Goal: Transaction & Acquisition: Purchase product/service

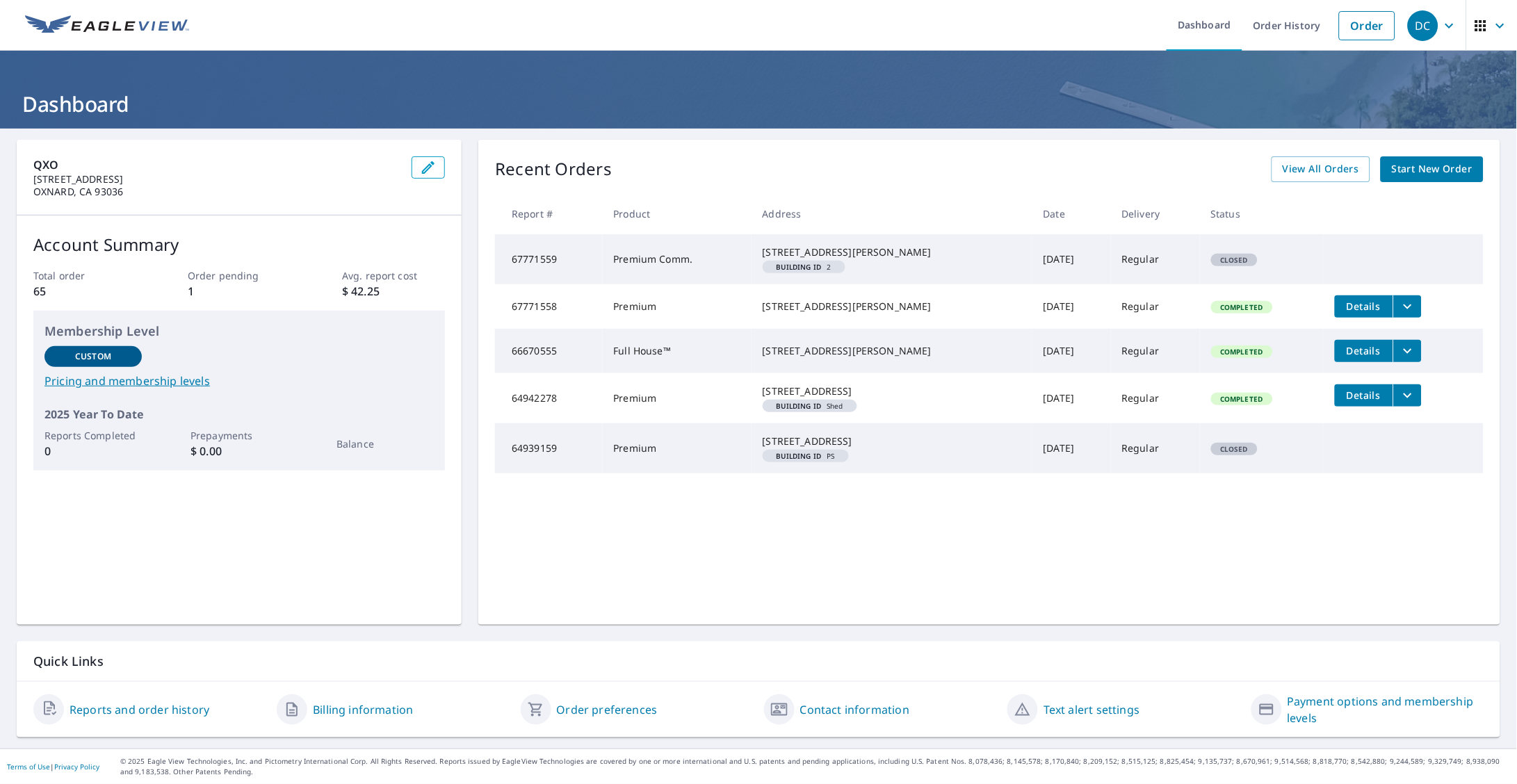
click at [1424, 165] on span "Start New Order" at bounding box center [1432, 169] width 81 height 17
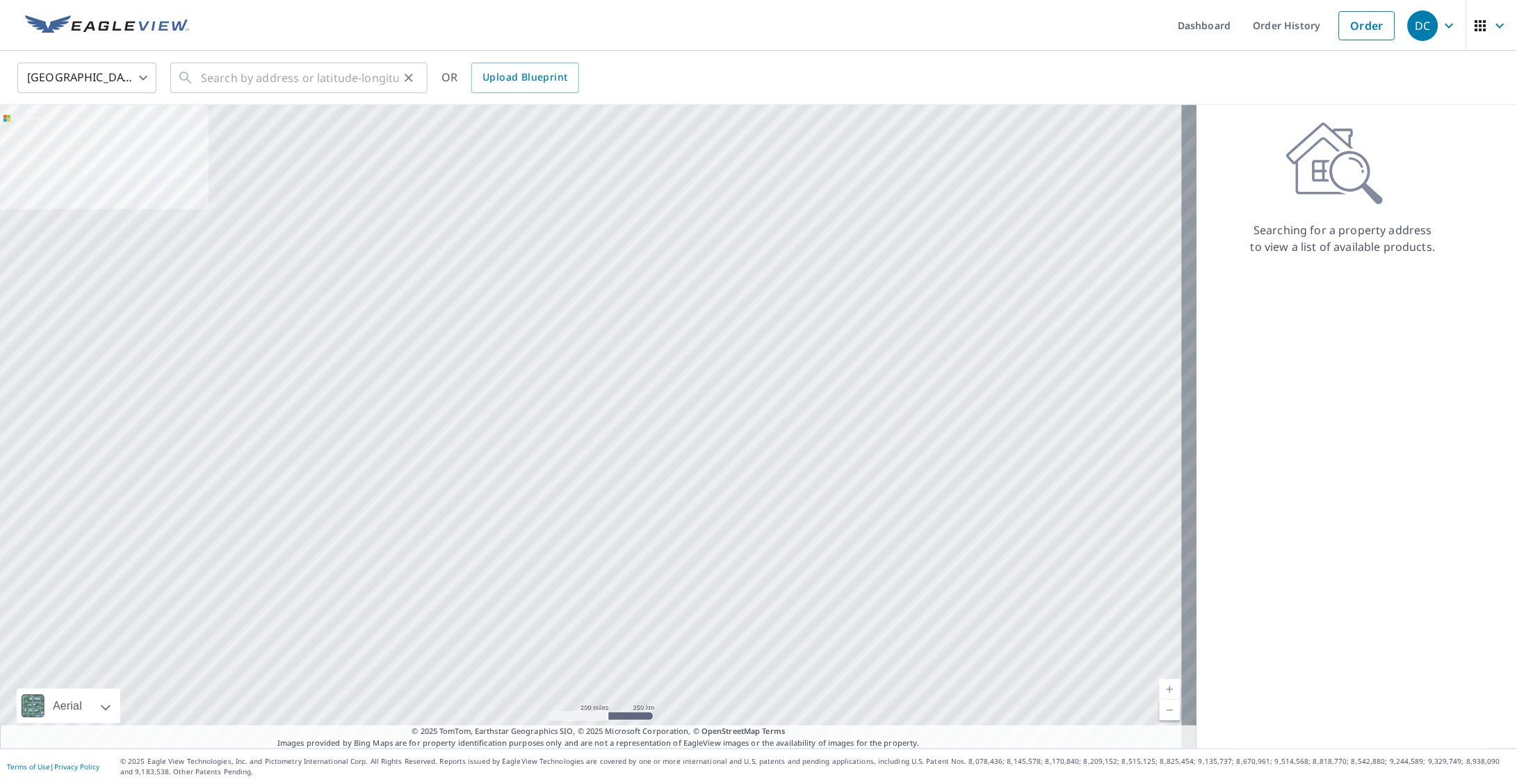
drag, startPoint x: 197, startPoint y: 73, endPoint x: 186, endPoint y: 71, distance: 11.2
click at [186, 71] on icon at bounding box center [185, 78] width 16 height 16
drag, startPoint x: 186, startPoint y: 71, endPoint x: 246, endPoint y: 65, distance: 60.3
click at [246, 65] on input "text" at bounding box center [299, 78] width 198 height 39
click at [244, 83] on input "text" at bounding box center [299, 78] width 198 height 39
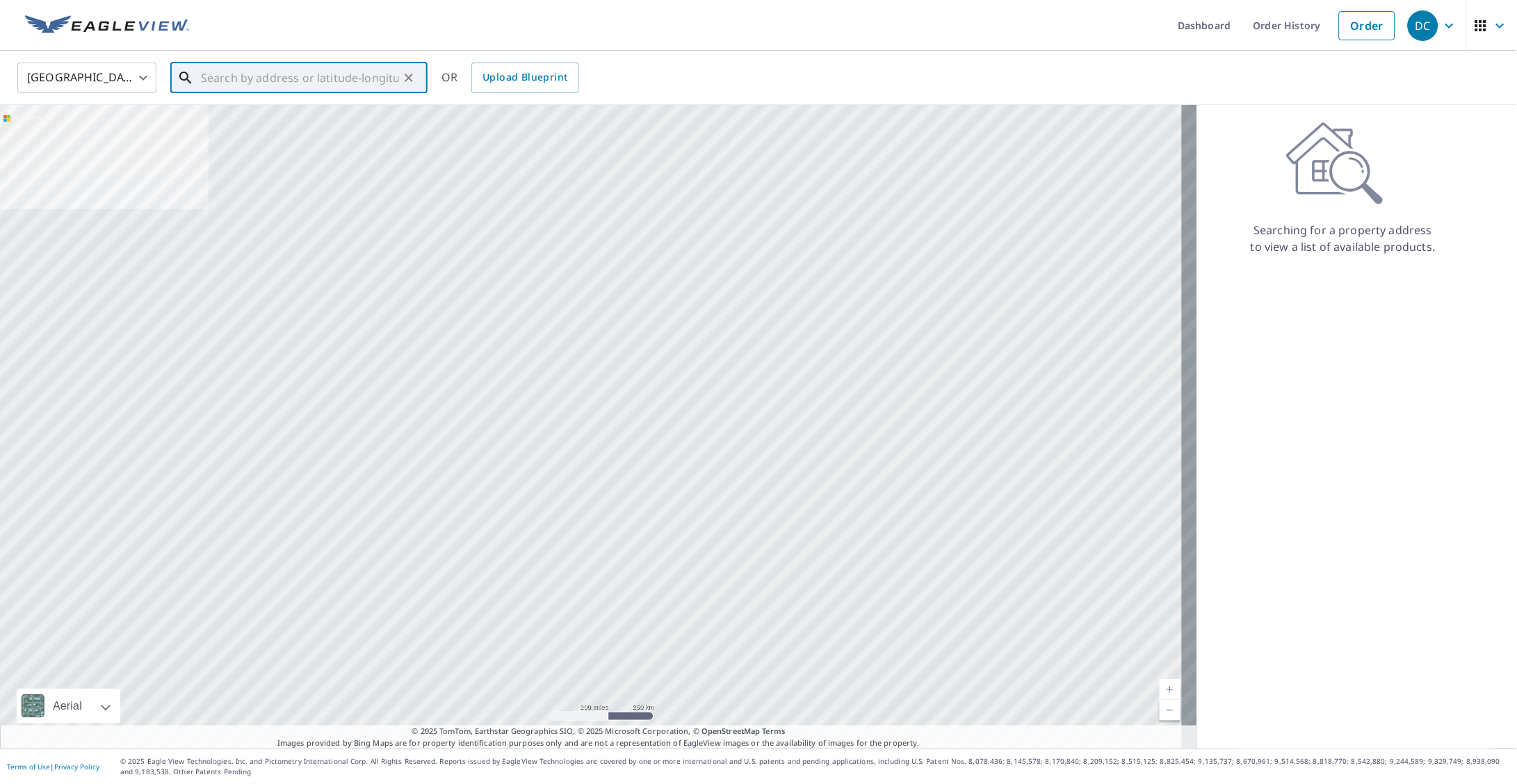
paste input "[STREET_ADDRESS]"
click at [325, 115] on span "[STREET_ADDRESS]" at bounding box center [308, 118] width 219 height 16
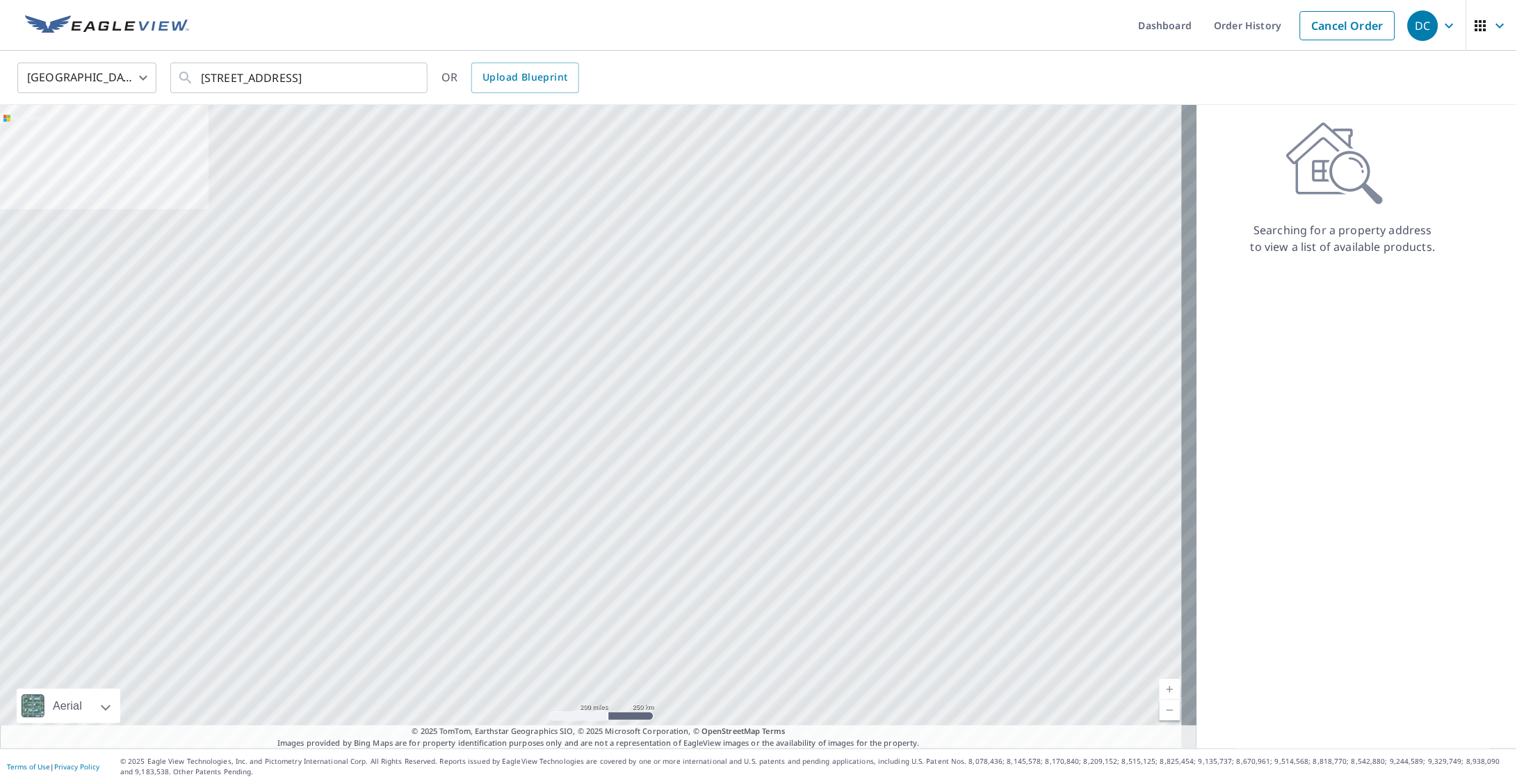
type input "[STREET_ADDRESS][PERSON_NAME]"
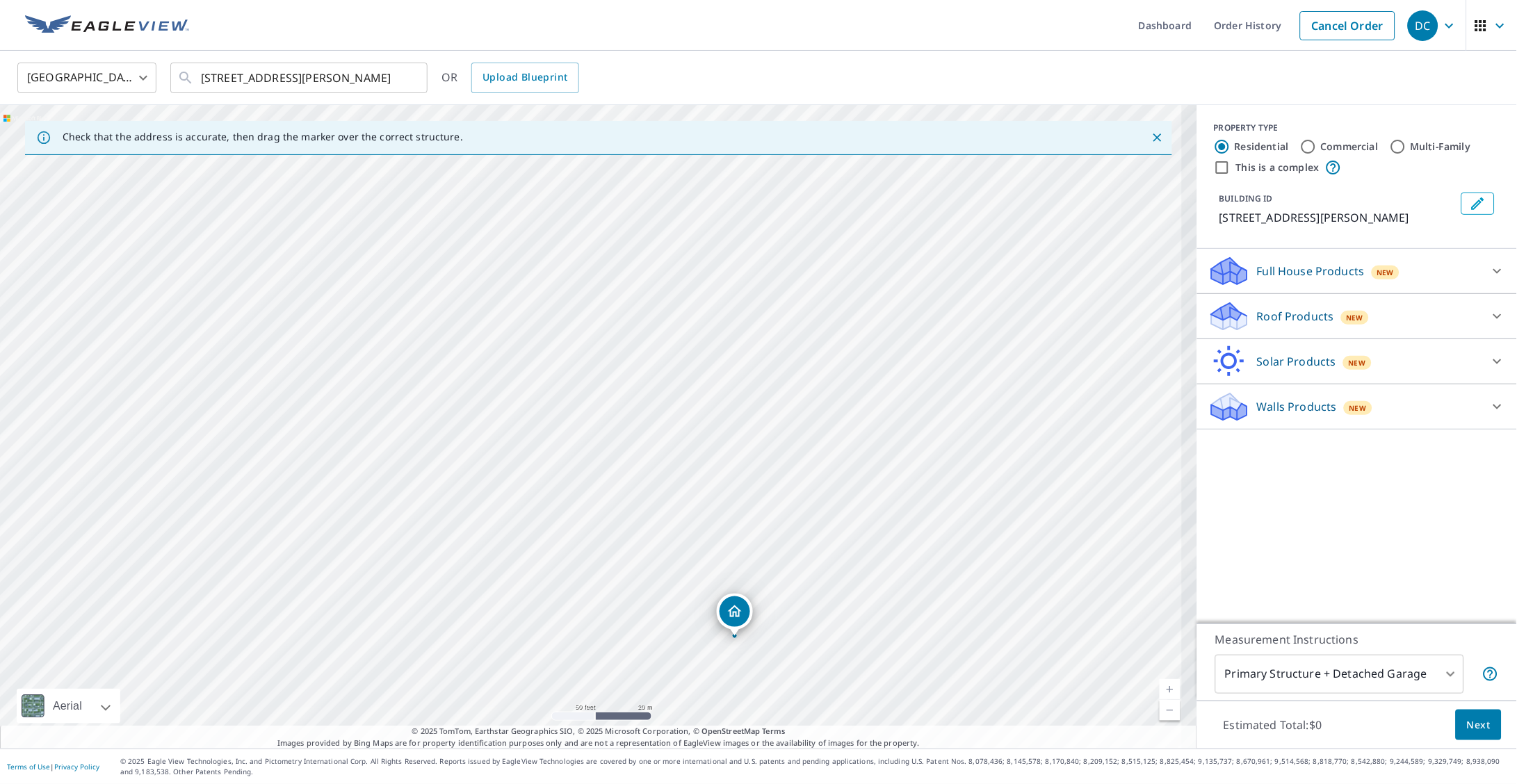
drag, startPoint x: 662, startPoint y: 509, endPoint x: 438, endPoint y: 278, distance: 321.8
click at [438, 278] on div "[STREET_ADDRESS][PERSON_NAME]" at bounding box center [598, 427] width 1197 height 644
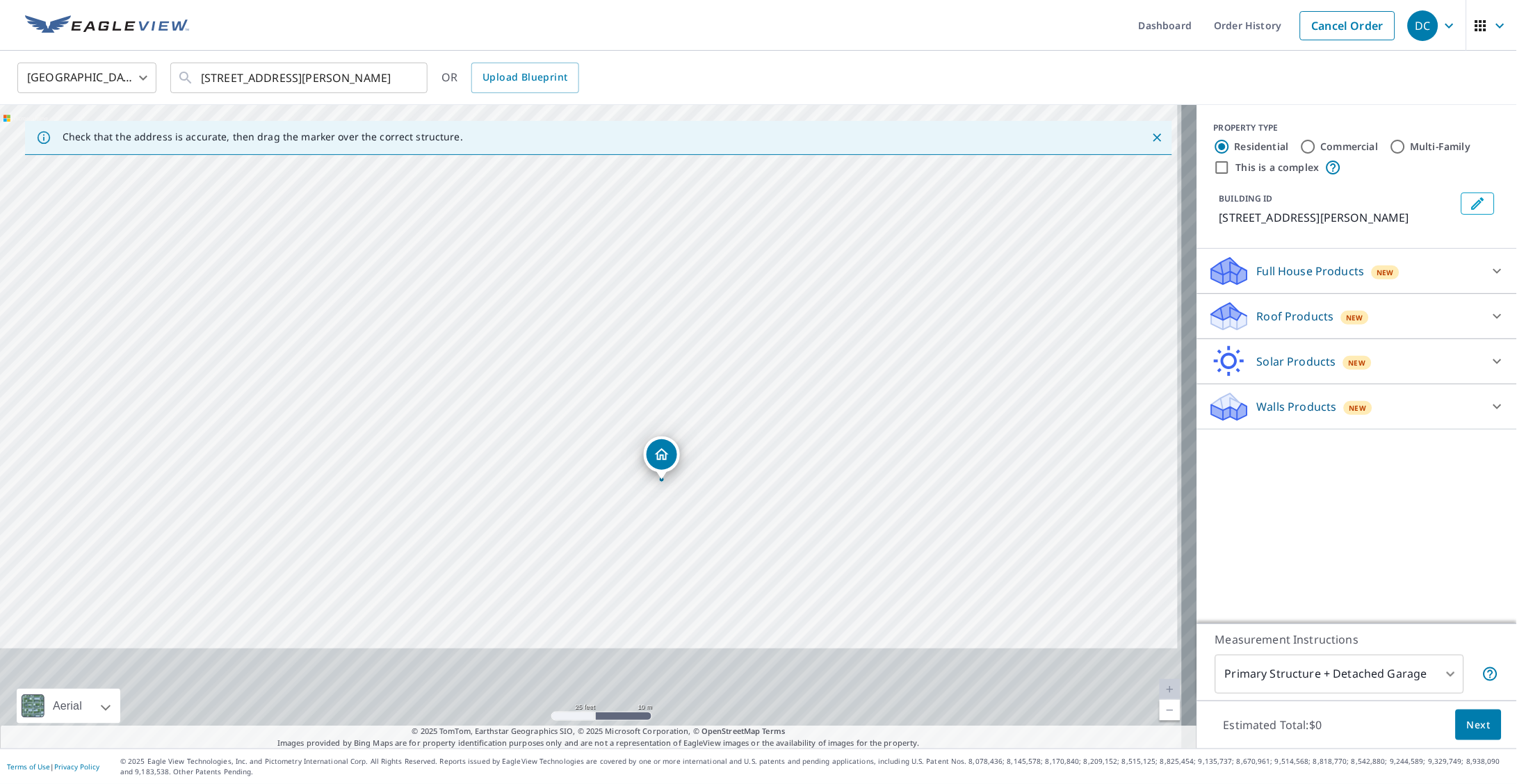
drag, startPoint x: 660, startPoint y: 467, endPoint x: 650, endPoint y: 283, distance: 184.3
click at [652, 290] on div "[STREET_ADDRESS][PERSON_NAME]" at bounding box center [598, 427] width 1197 height 644
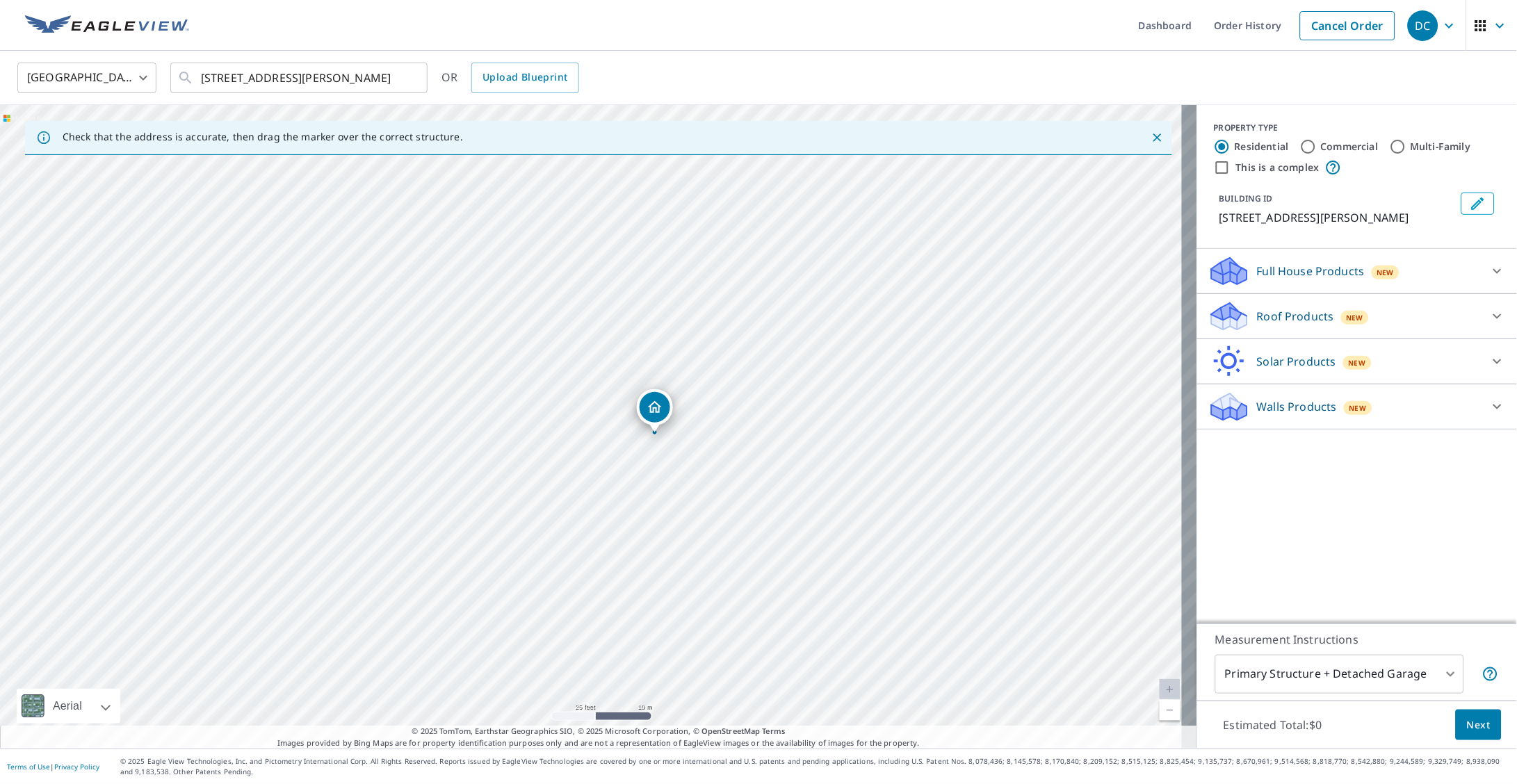
click at [1493, 268] on div at bounding box center [1497, 271] width 33 height 33
click at [1493, 268] on div "Full House Products New Full House™ $90.3" at bounding box center [1357, 290] width 320 height 84
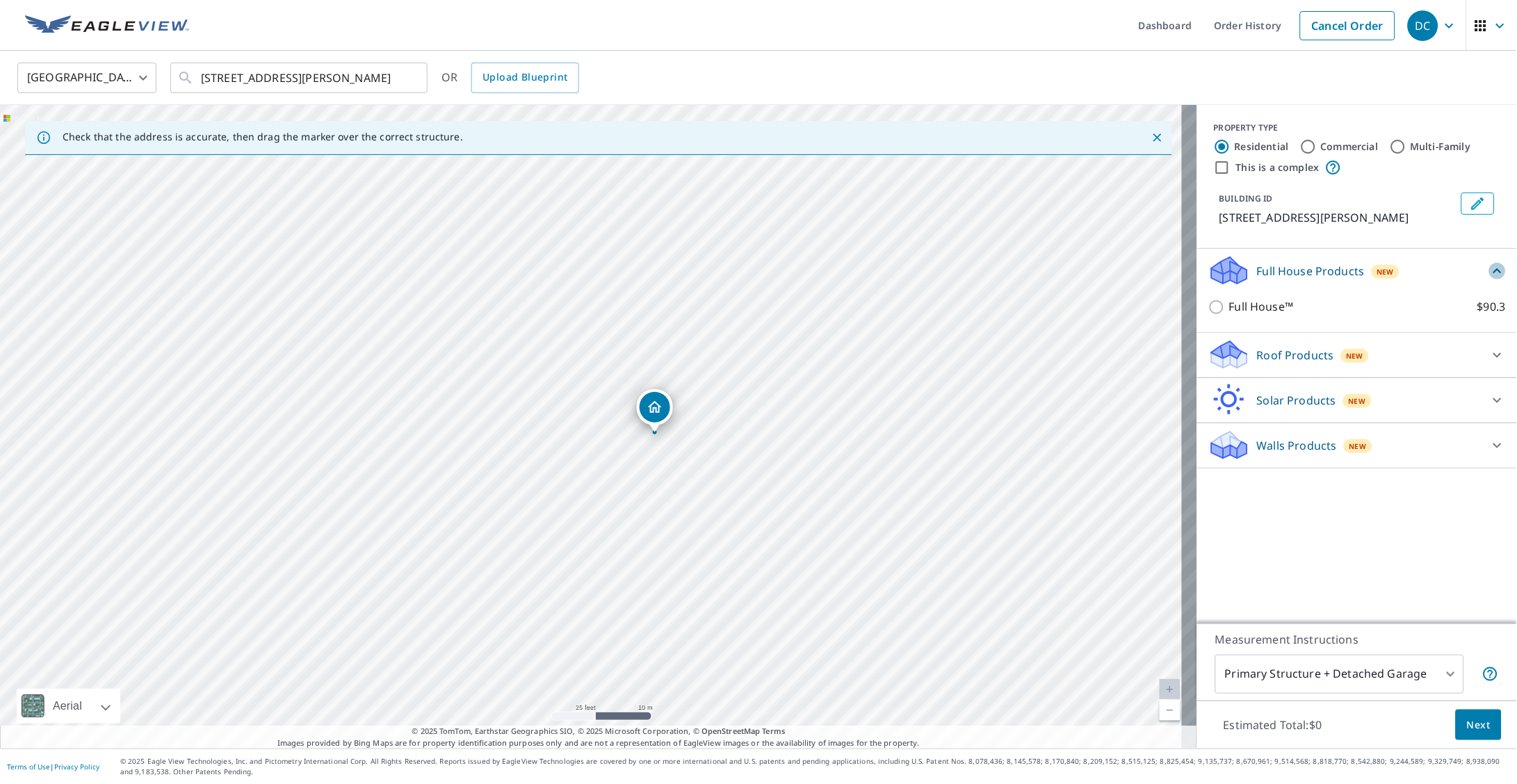
click at [1489, 271] on icon at bounding box center [1497, 271] width 16 height 16
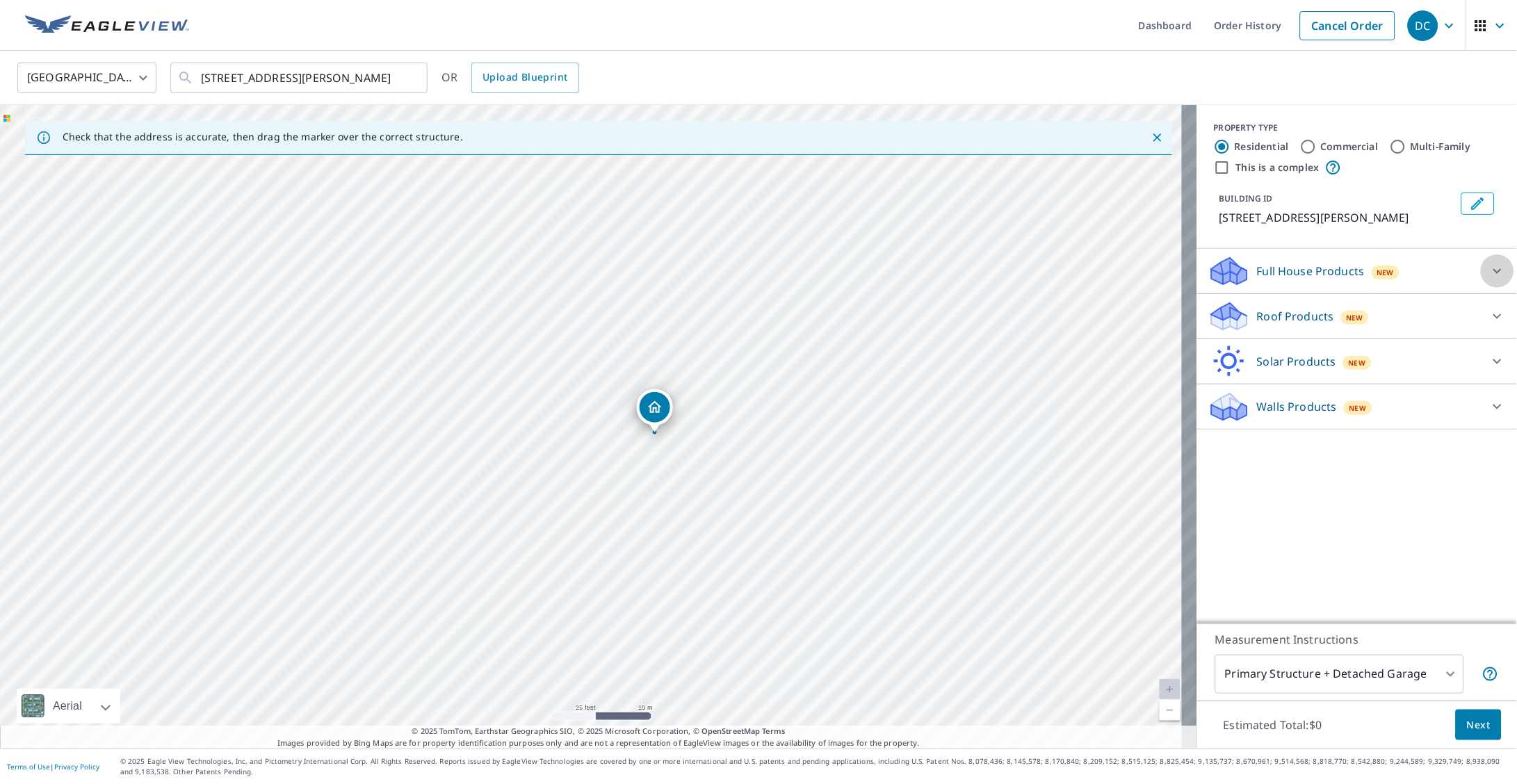
click at [1489, 271] on icon at bounding box center [1497, 271] width 16 height 16
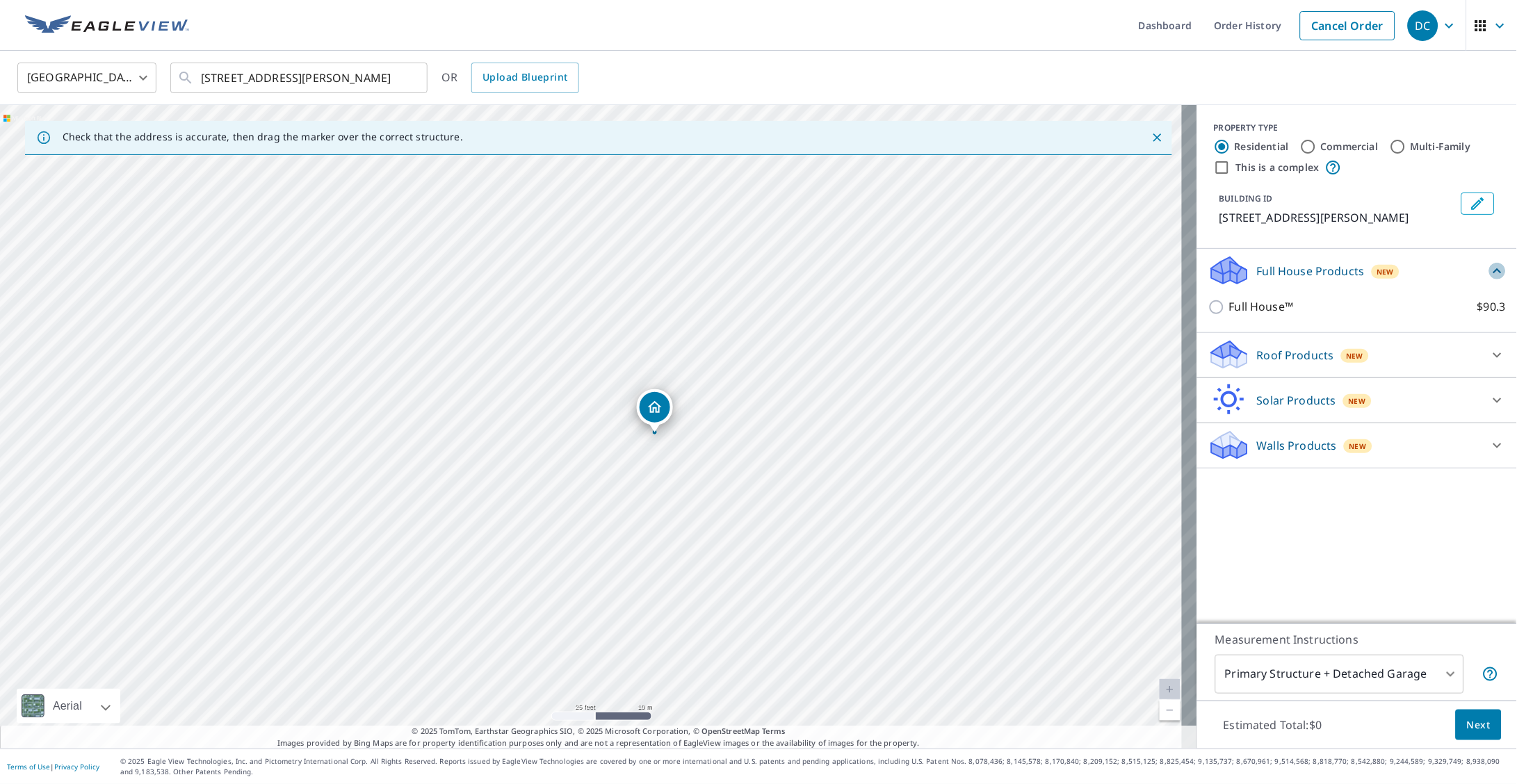
click at [1489, 271] on icon at bounding box center [1497, 271] width 16 height 16
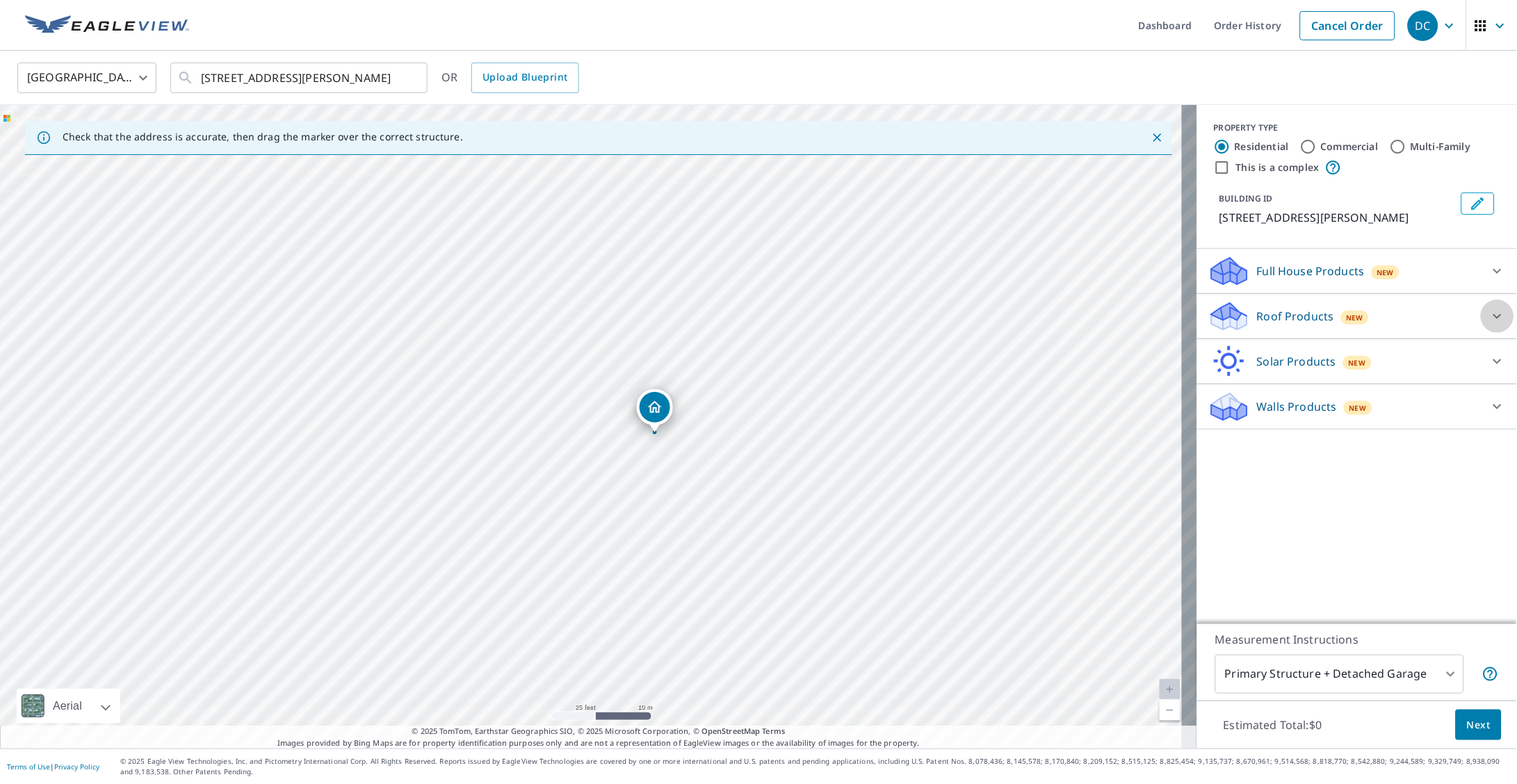
click at [1489, 318] on icon at bounding box center [1497, 316] width 16 height 16
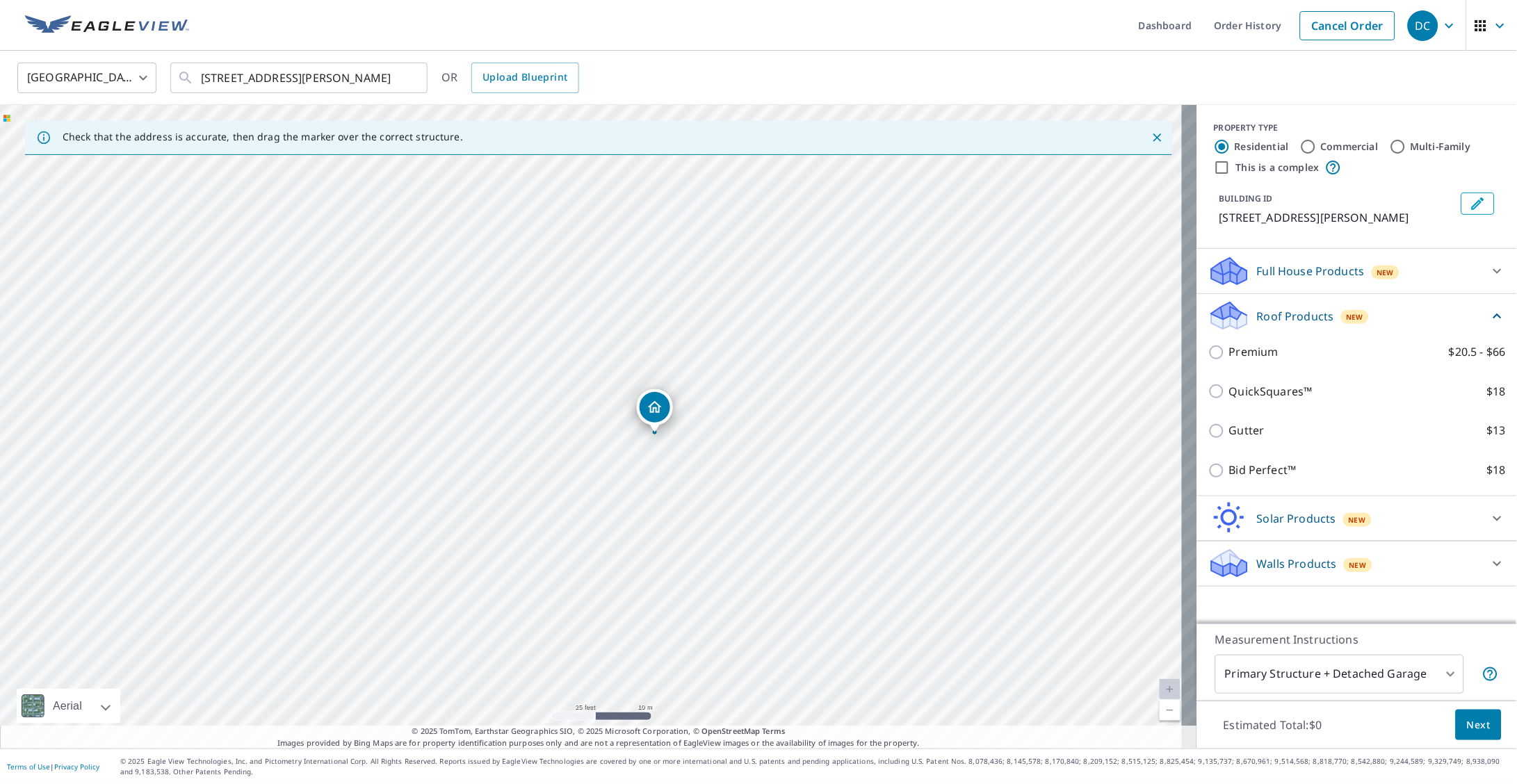
click at [1481, 280] on div at bounding box center [1497, 271] width 33 height 33
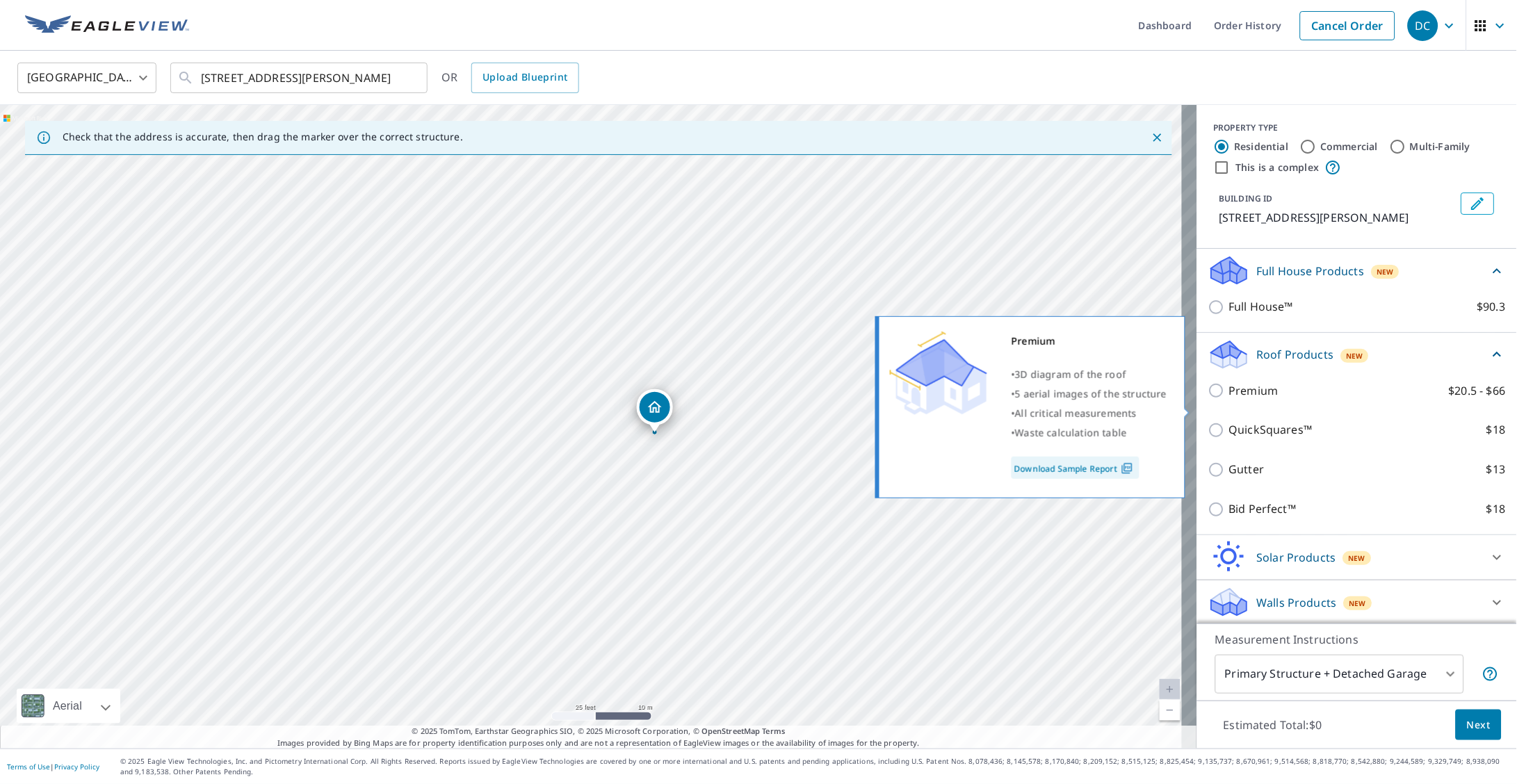
click at [1209, 399] on input "Premium $20.5 - $66" at bounding box center [1219, 391] width 21 height 16
checkbox input "true"
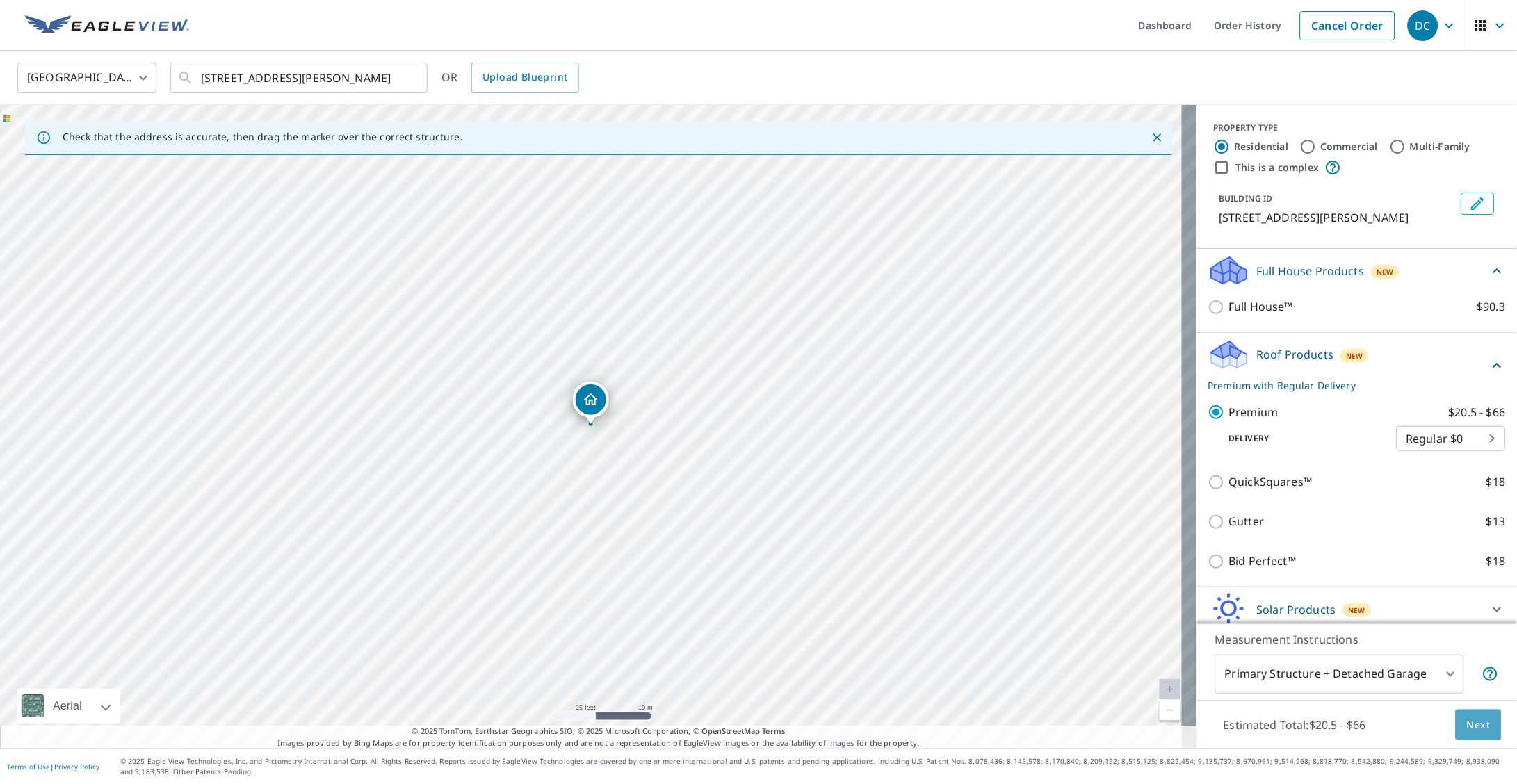
click at [1475, 712] on button "Next" at bounding box center [1479, 725] width 46 height 31
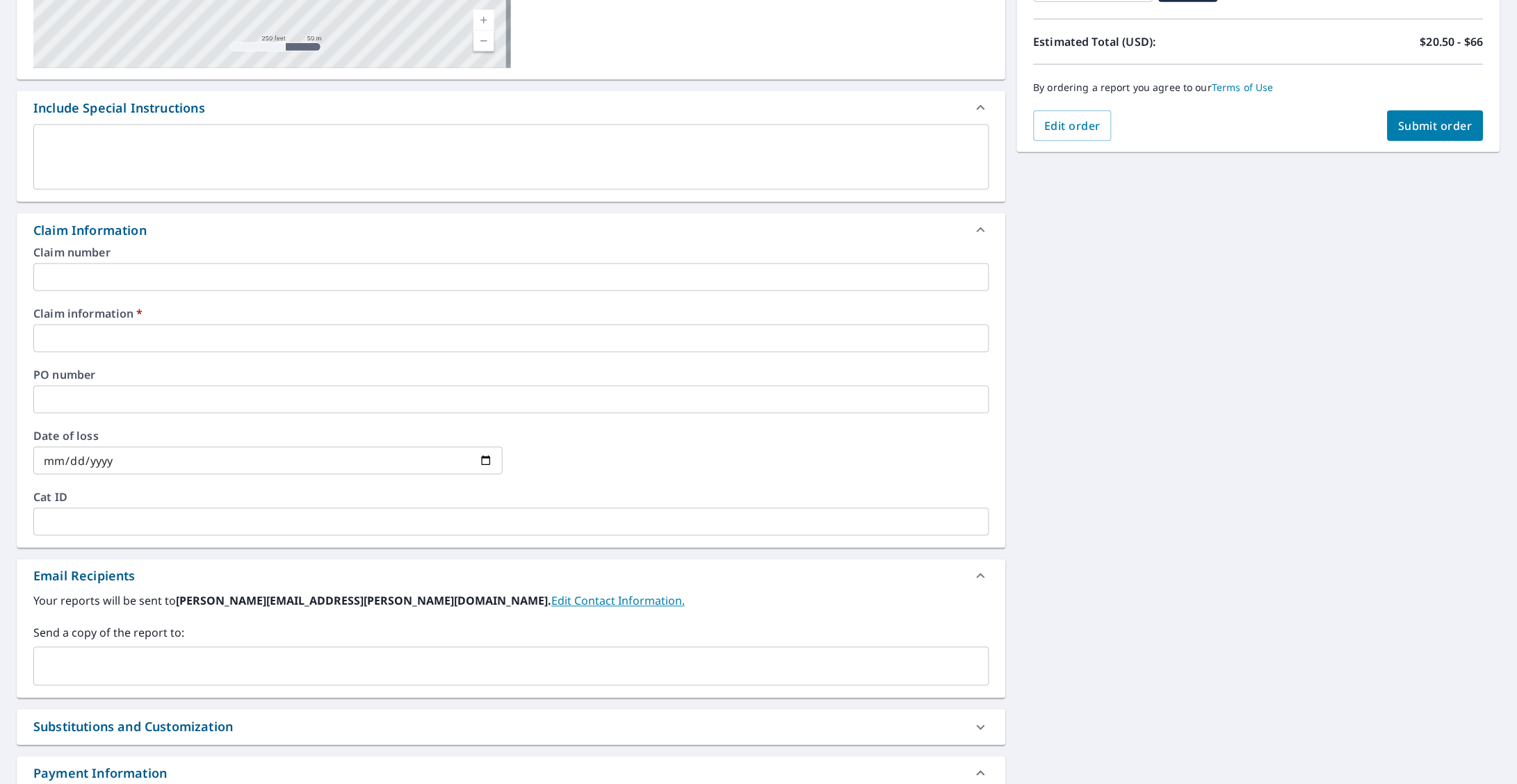
scroll to position [399, 0]
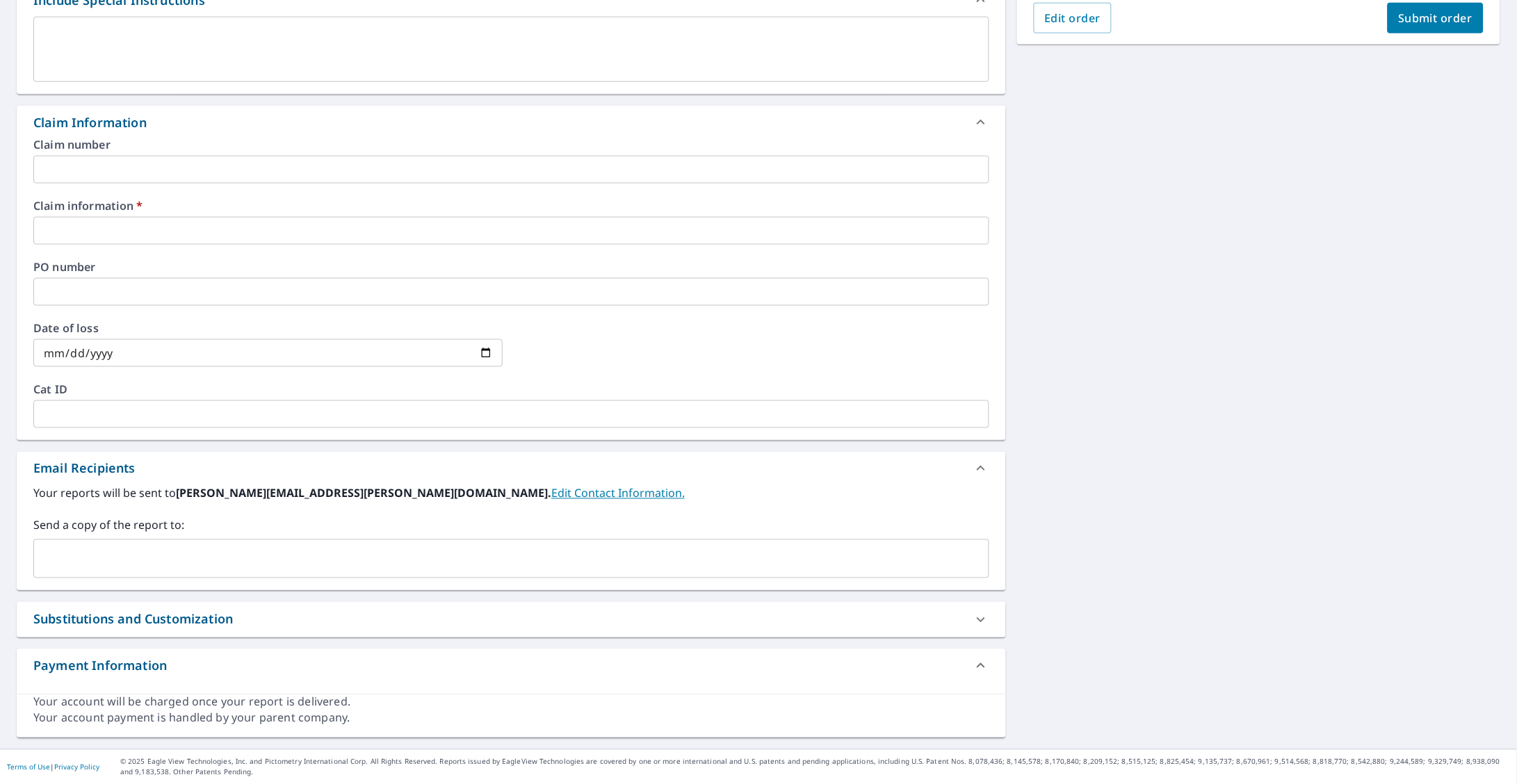
click at [125, 570] on input "text" at bounding box center [501, 559] width 923 height 26
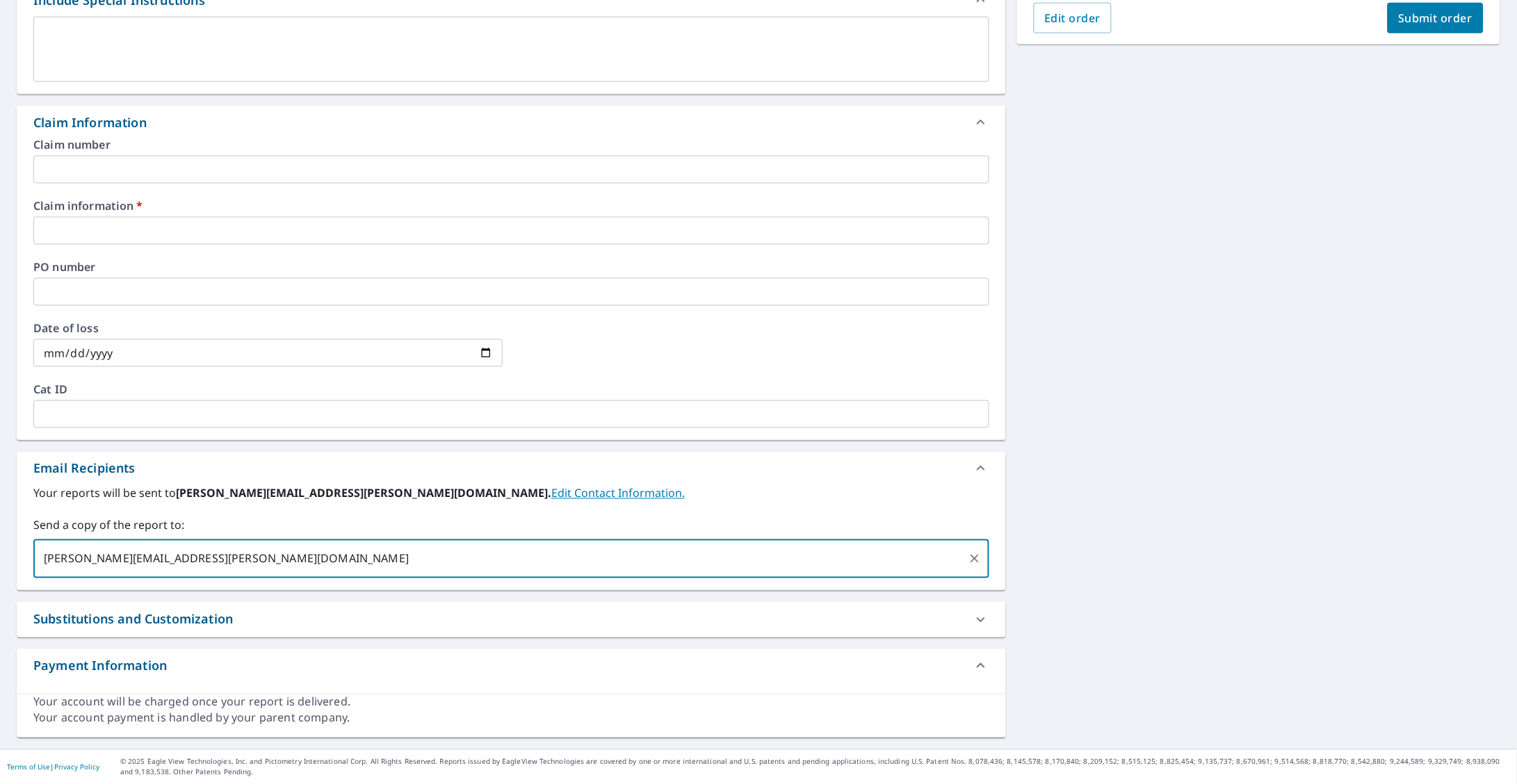
type input "[PERSON_NAME][EMAIL_ADDRESS][PERSON_NAME][DOMAIN_NAME]"
checkbox input "true"
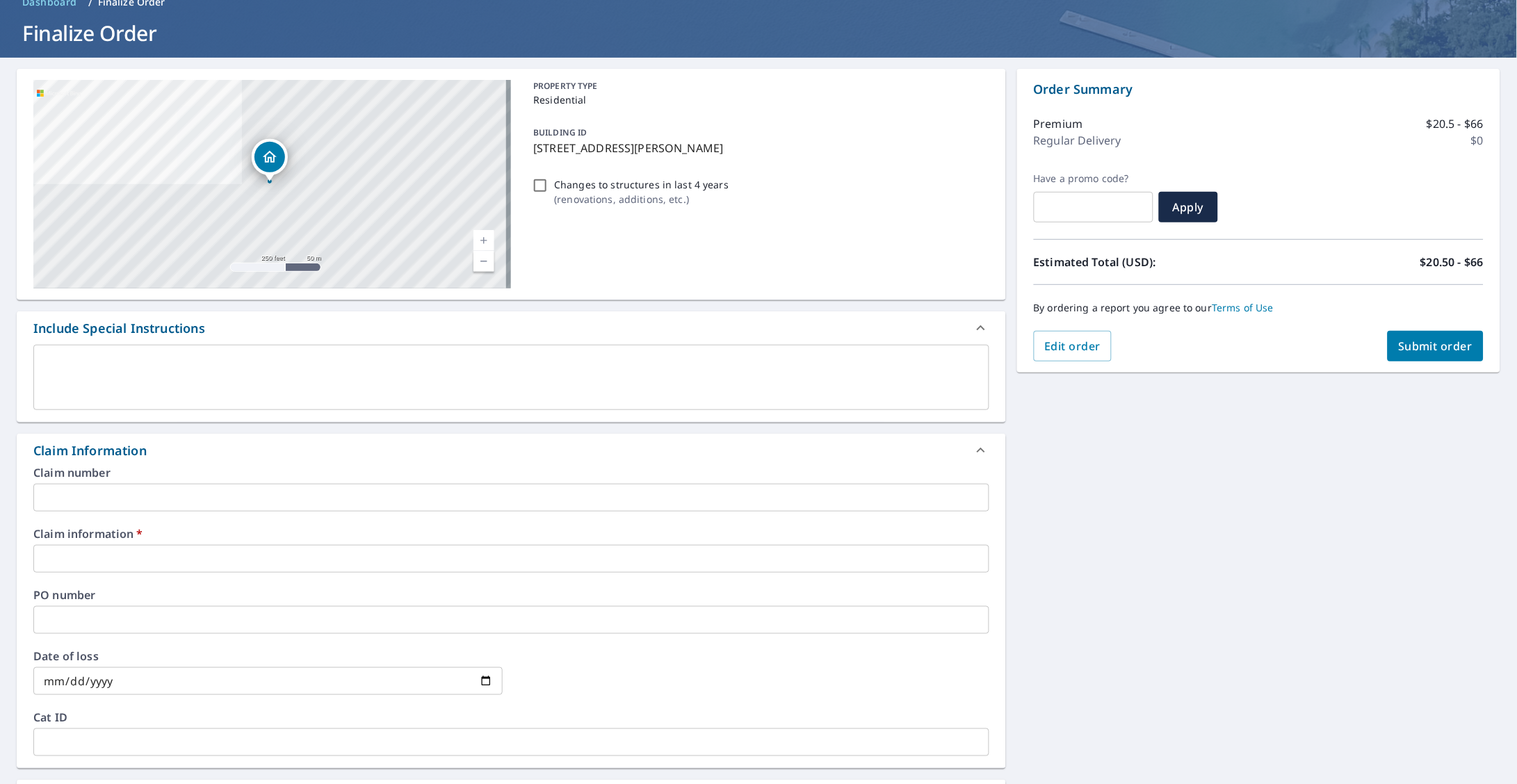
scroll to position [0, 0]
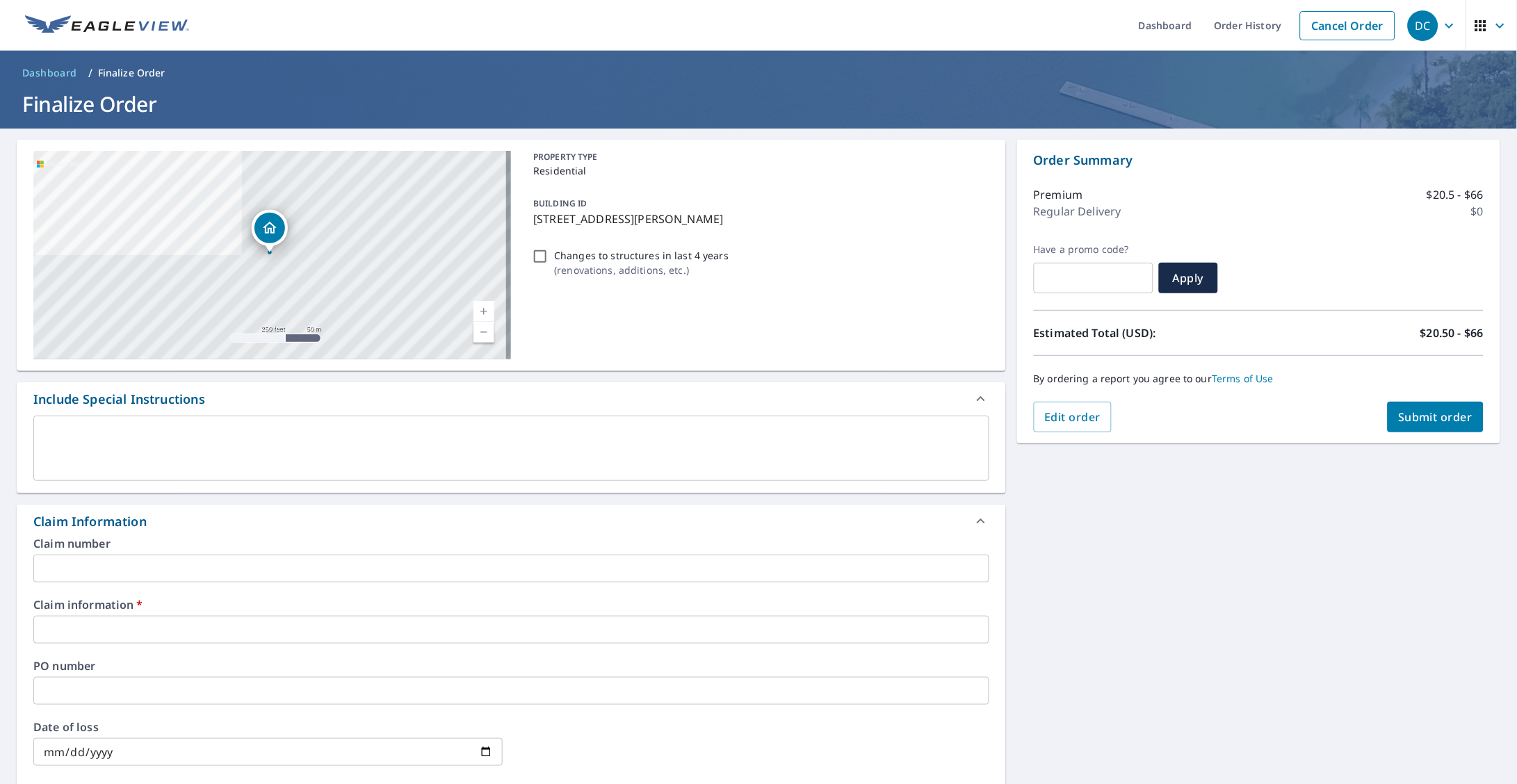
type input "[EMAIL_ADDRESS][PERSON_NAME][DOMAIN_NAME]"
click at [1454, 418] on span "Submit order" at bounding box center [1435, 417] width 74 height 16
checkbox input "true"
click at [447, 635] on input "text" at bounding box center [511, 630] width 956 height 28
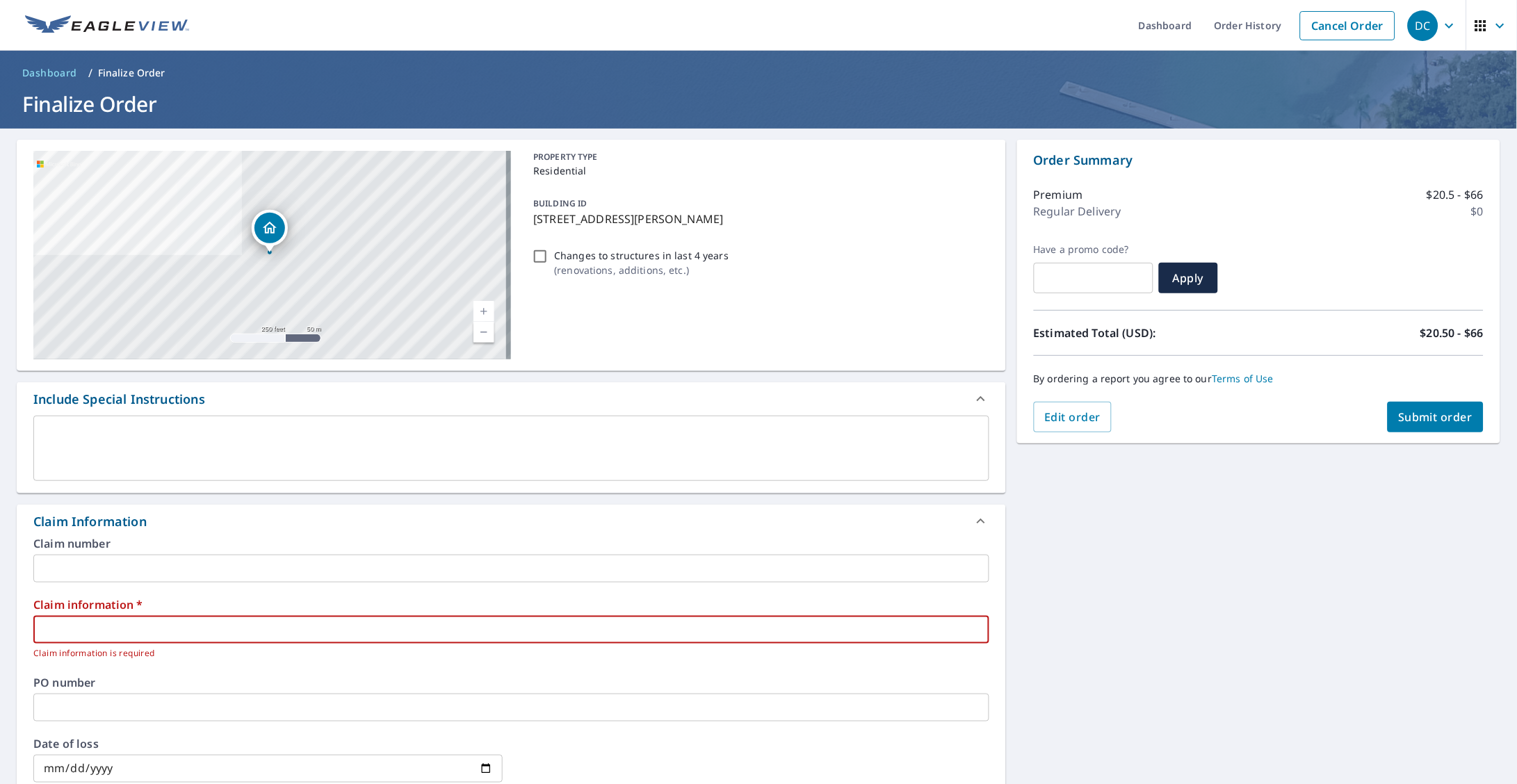
type input "[PERSON_NAME]"
click at [1399, 425] on button "Submit order" at bounding box center [1436, 416] width 96 height 30
checkbox input "true"
